Goal: Task Accomplishment & Management: Use online tool/utility

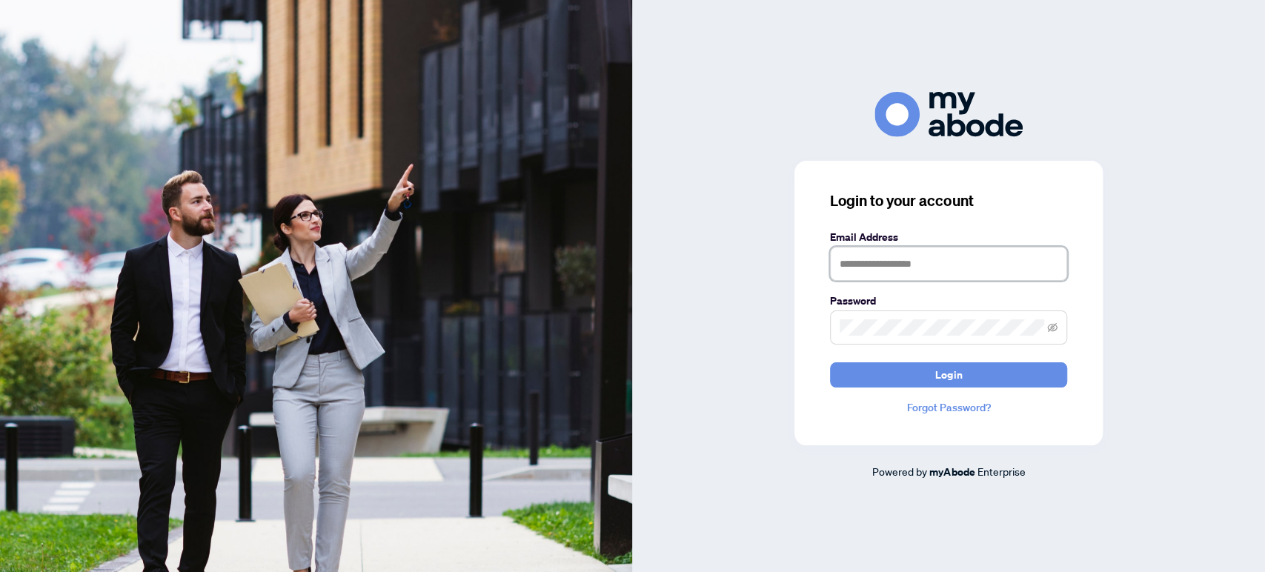
click at [915, 266] on input "text" at bounding box center [948, 264] width 237 height 34
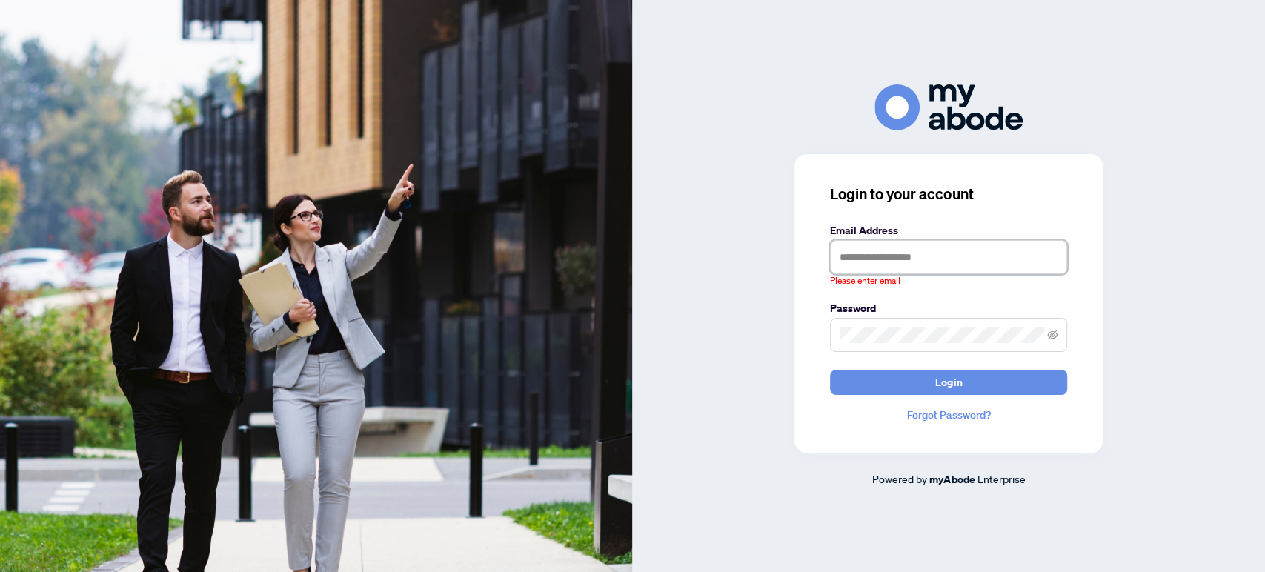
type input "**********"
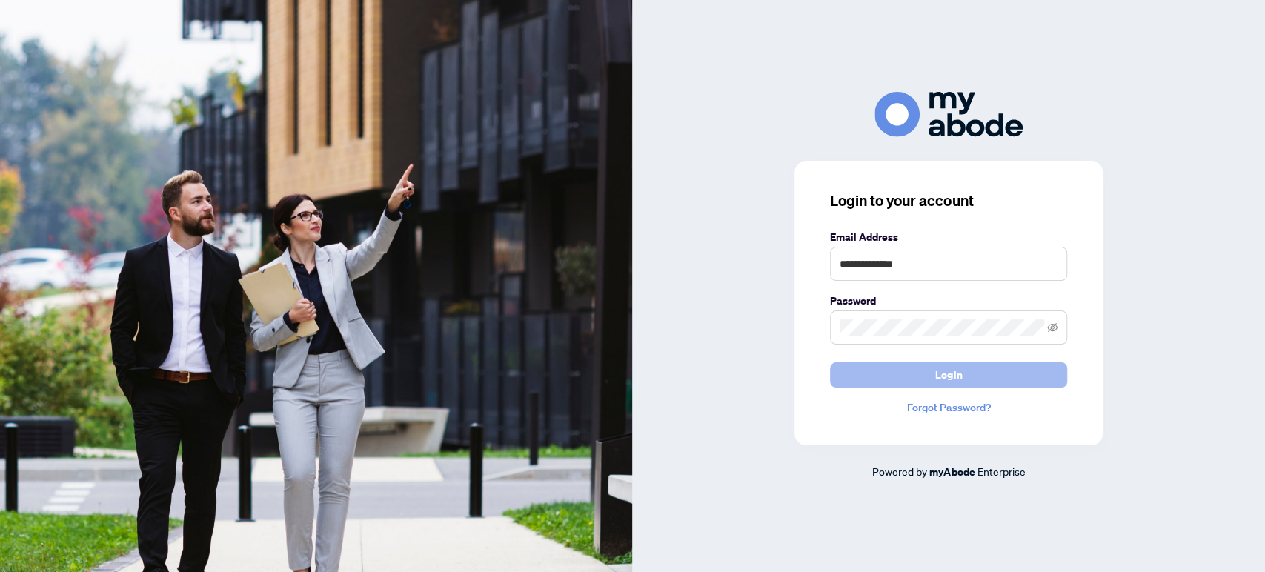
click at [955, 378] on span "Login" at bounding box center [948, 375] width 27 height 24
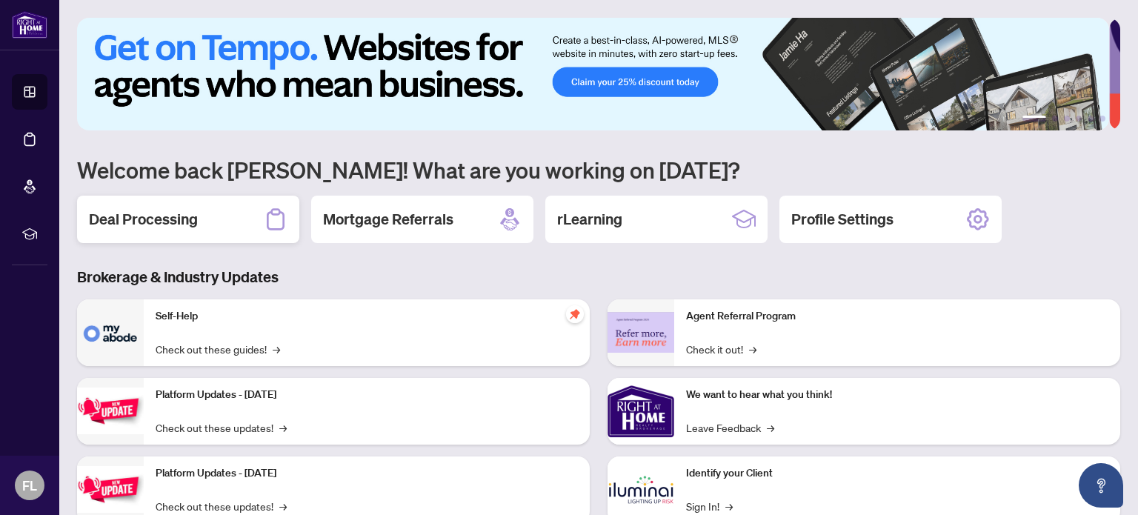
click at [172, 219] on h2 "Deal Processing" at bounding box center [143, 219] width 109 height 21
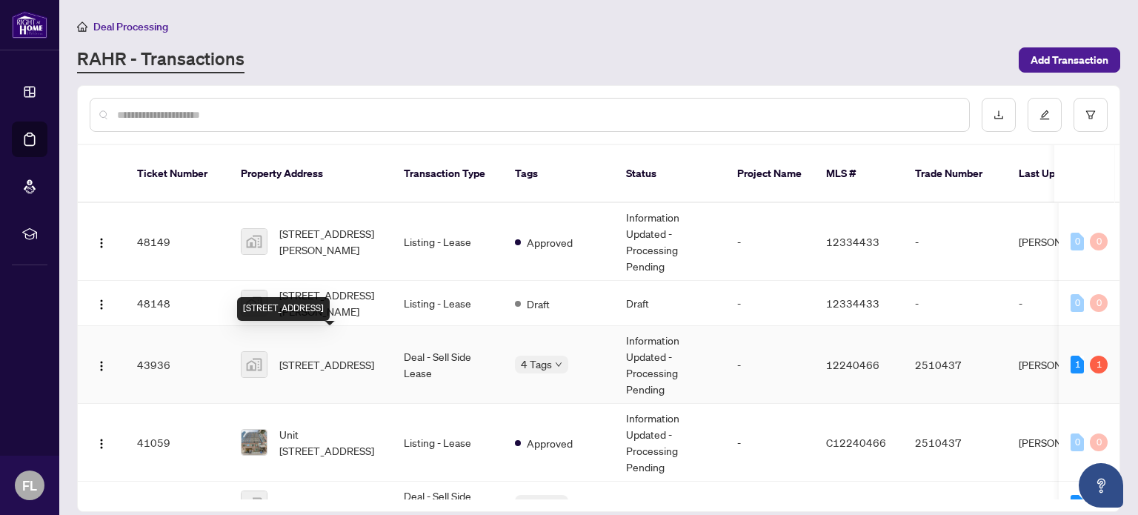
click at [296, 356] on span "[STREET_ADDRESS]" at bounding box center [326, 364] width 95 height 16
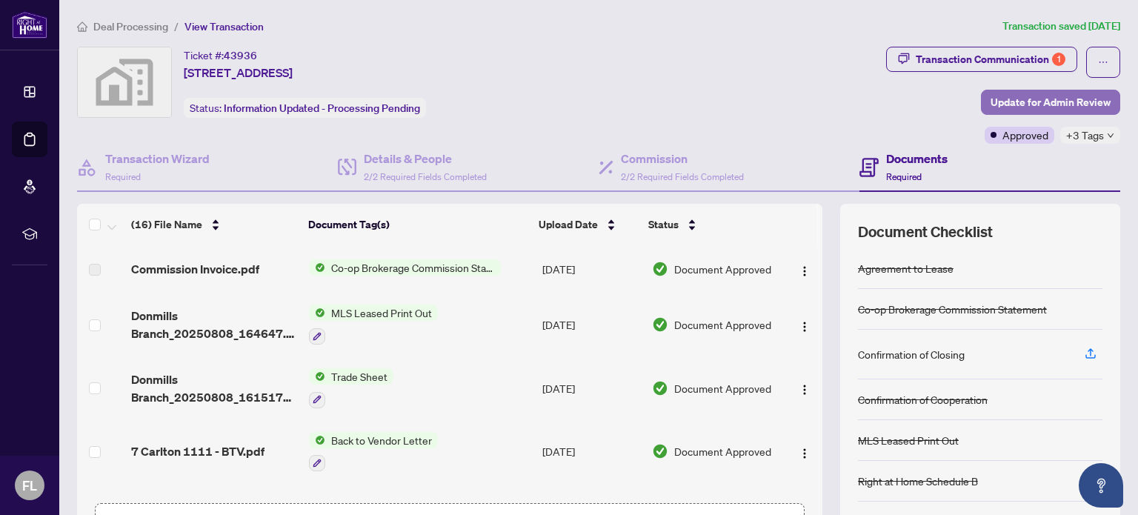
click at [1002, 104] on span "Update for Admin Review" at bounding box center [1051, 102] width 120 height 24
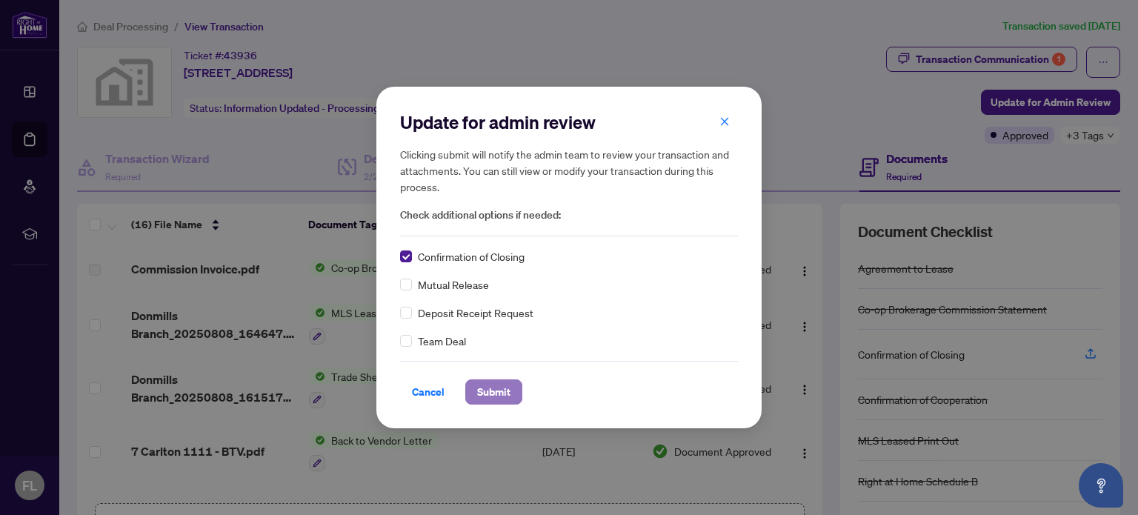
click at [497, 395] on span "Submit" at bounding box center [493, 392] width 33 height 24
